Goal: Task Accomplishment & Management: Manage account settings

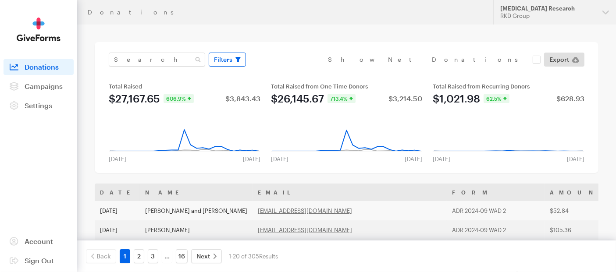
click at [229, 59] on span "Filters" at bounding box center [223, 59] width 18 height 11
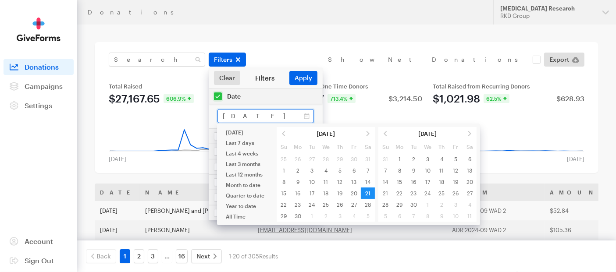
click at [269, 116] on input "[DATE] - [DATE]" at bounding box center [265, 116] width 96 height 14
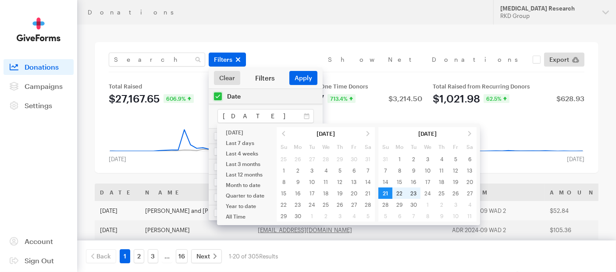
type input "[DATE] - [DATE]"
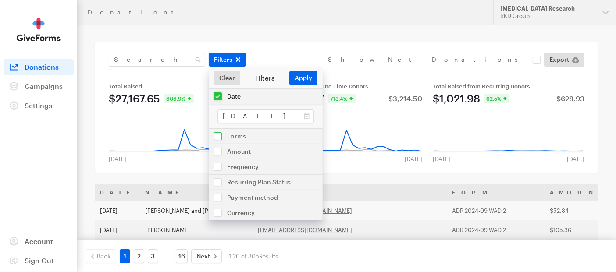
click at [218, 135] on input "checkbox" at bounding box center [266, 136] width 114 height 15
checkbox input "true"
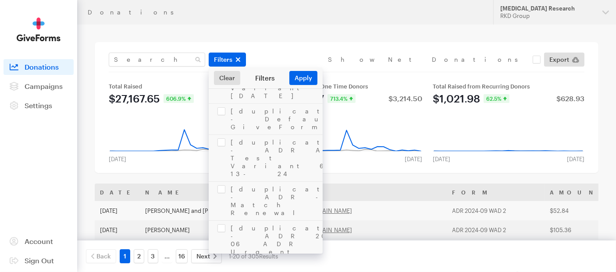
scroll to position [1412, 0]
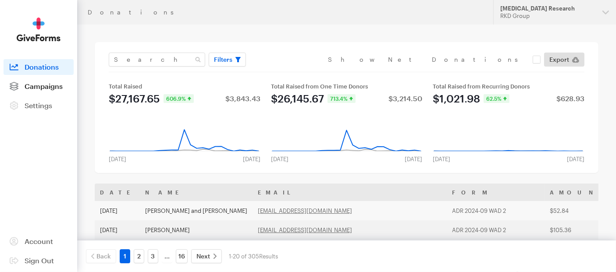
click at [25, 89] on span "Campaigns" at bounding box center [44, 86] width 38 height 8
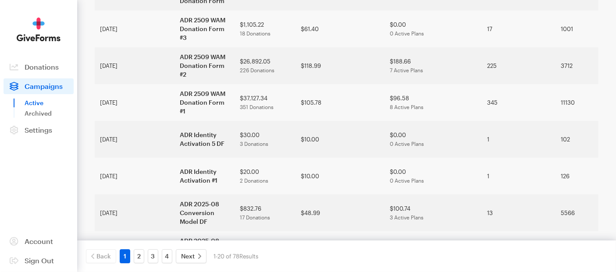
scroll to position [292, 0]
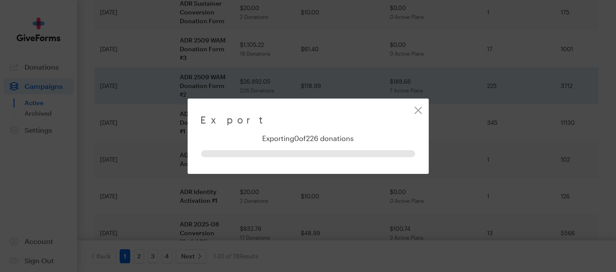
scroll to position [283, 0]
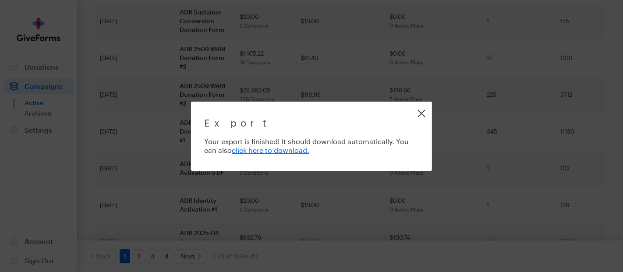
click at [420, 112] on link "Close" at bounding box center [422, 113] width 20 height 20
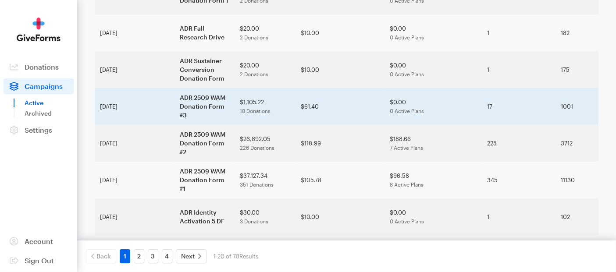
scroll to position [0, 0]
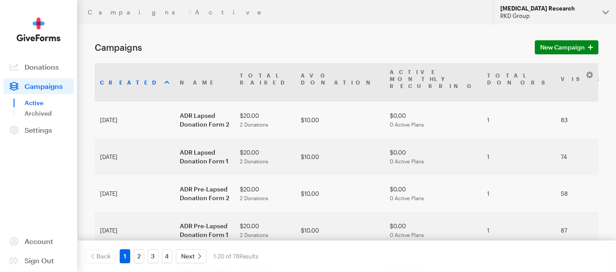
click at [607, 13] on button "Alzheimer's Disease Research RKD Group" at bounding box center [554, 12] width 123 height 25
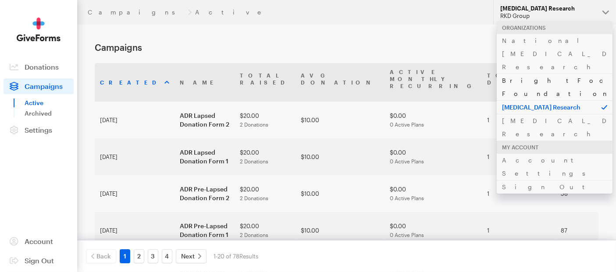
click at [554, 74] on link "BrightFocus Foundation" at bounding box center [555, 87] width 116 height 27
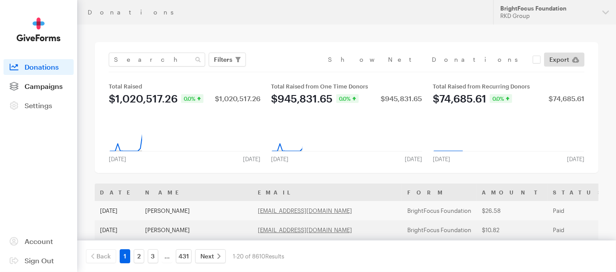
click at [49, 83] on span "Campaigns" at bounding box center [44, 86] width 38 height 8
